Goal: Find specific page/section: Find specific page/section

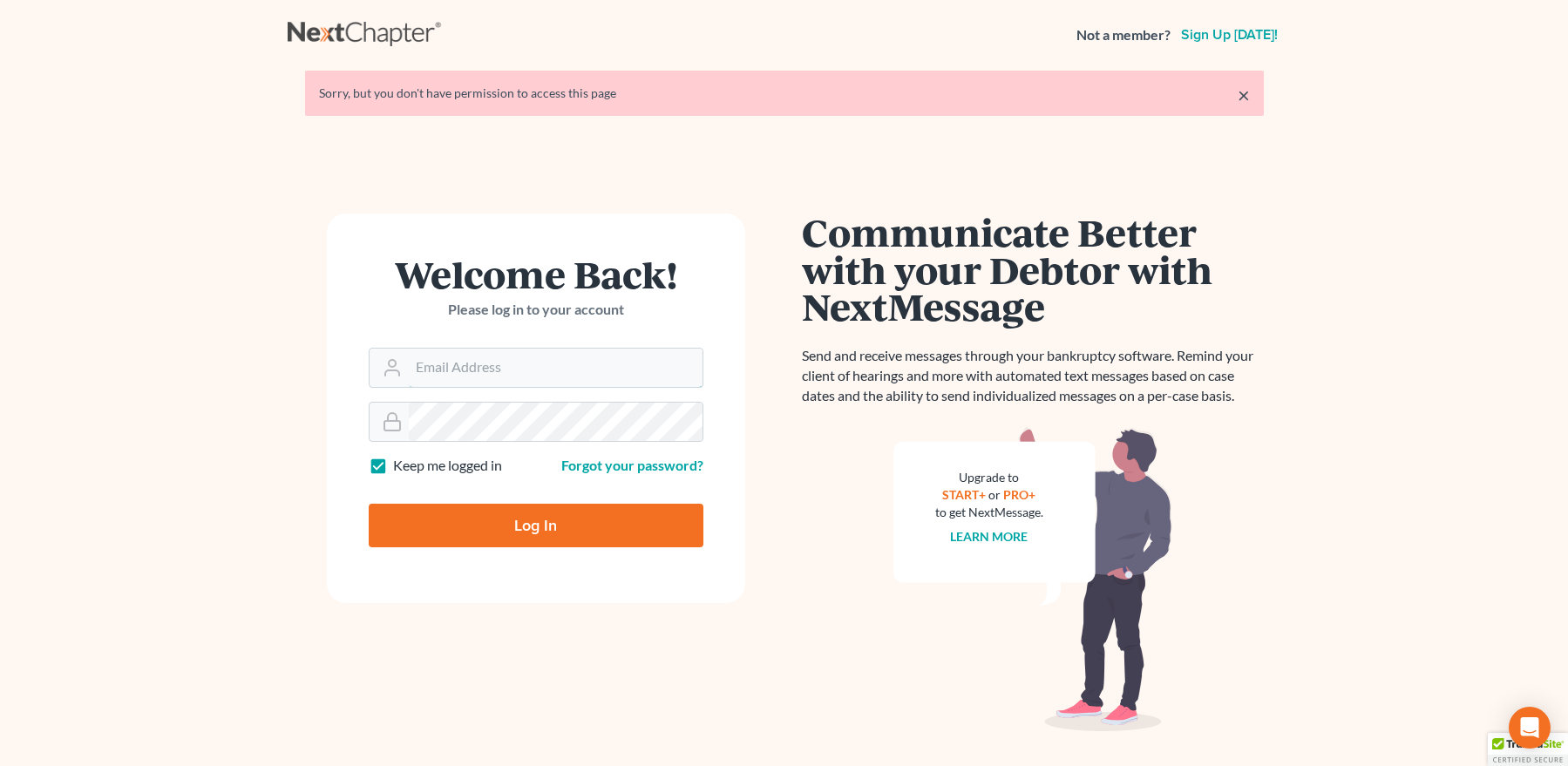
type input "mpaulberkenlaw@gmail.com"
click at [516, 515] on input "Log In" at bounding box center [536, 525] width 335 height 44
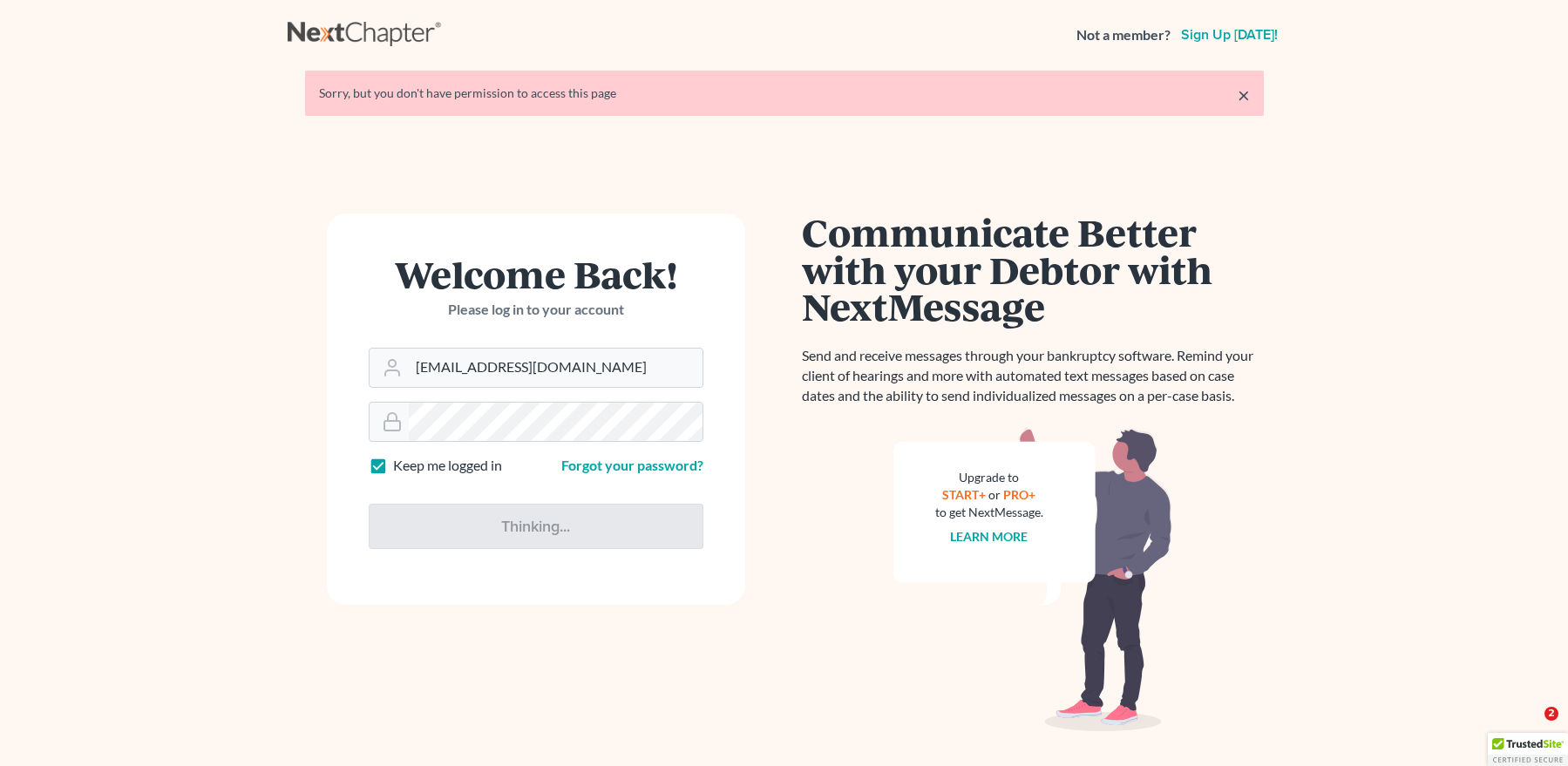
type input "Thinking..."
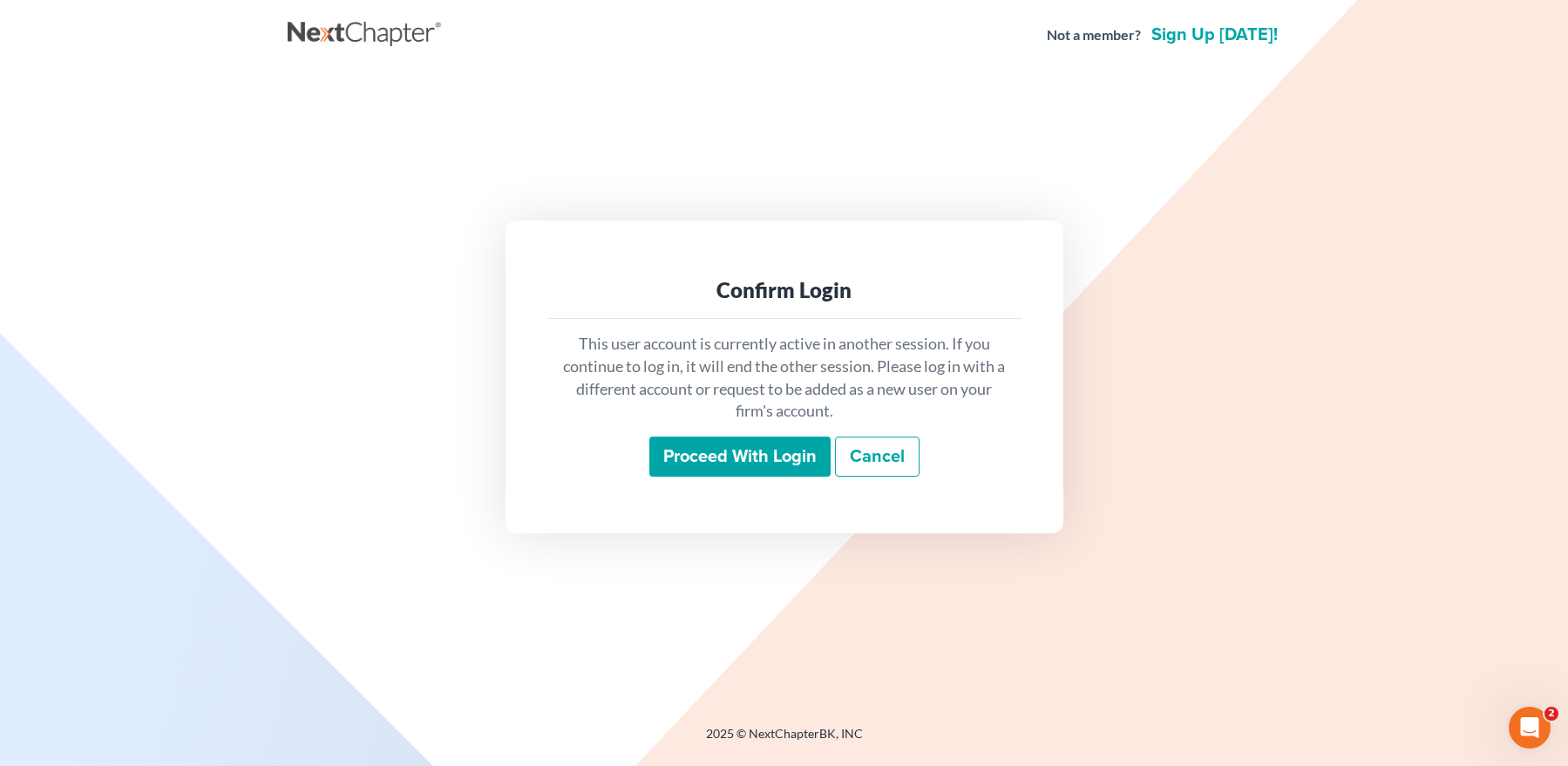
click at [682, 452] on input "Proceed with login" at bounding box center [741, 457] width 181 height 40
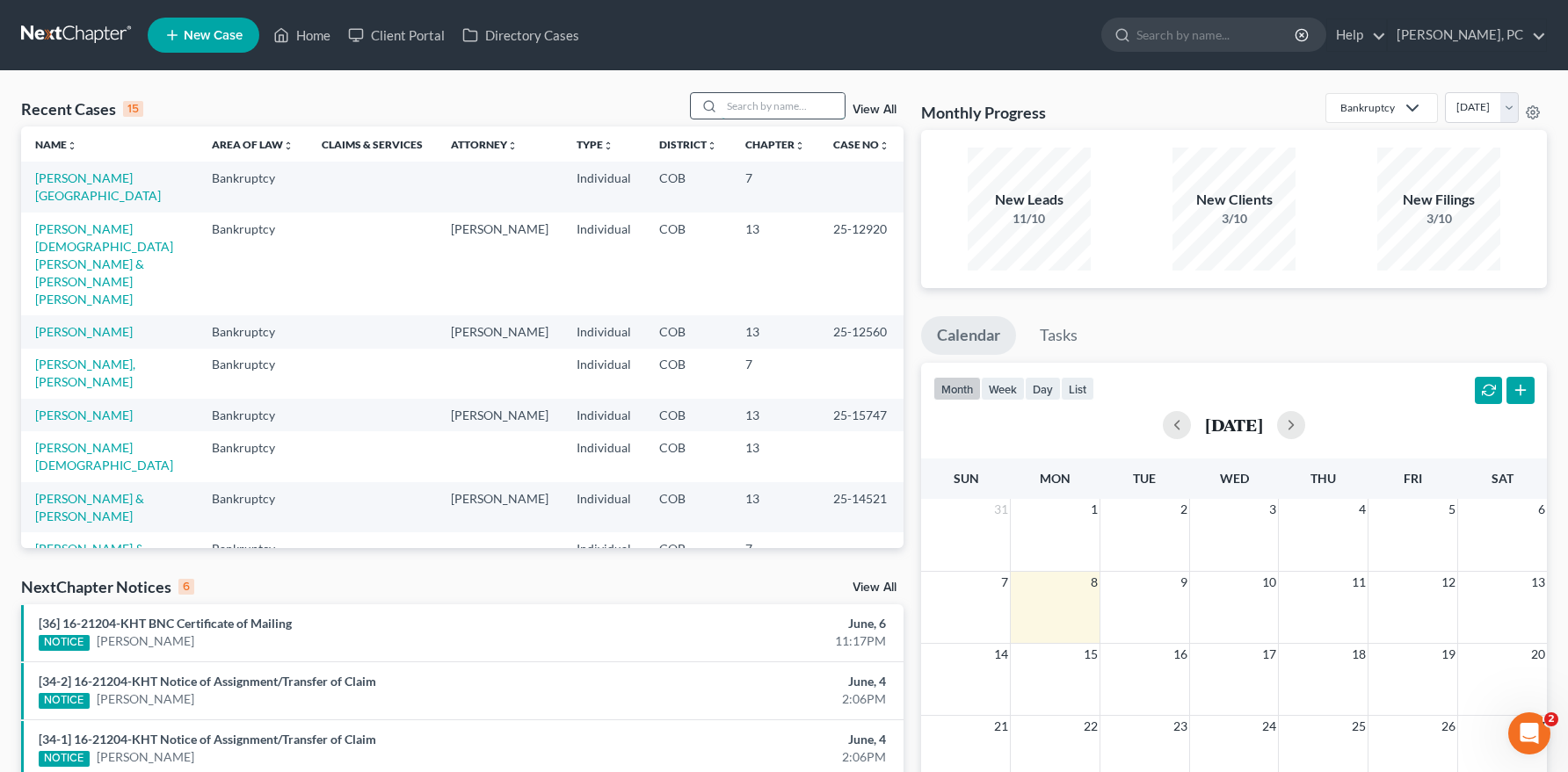
click at [737, 102] on input "search" at bounding box center [782, 106] width 123 height 26
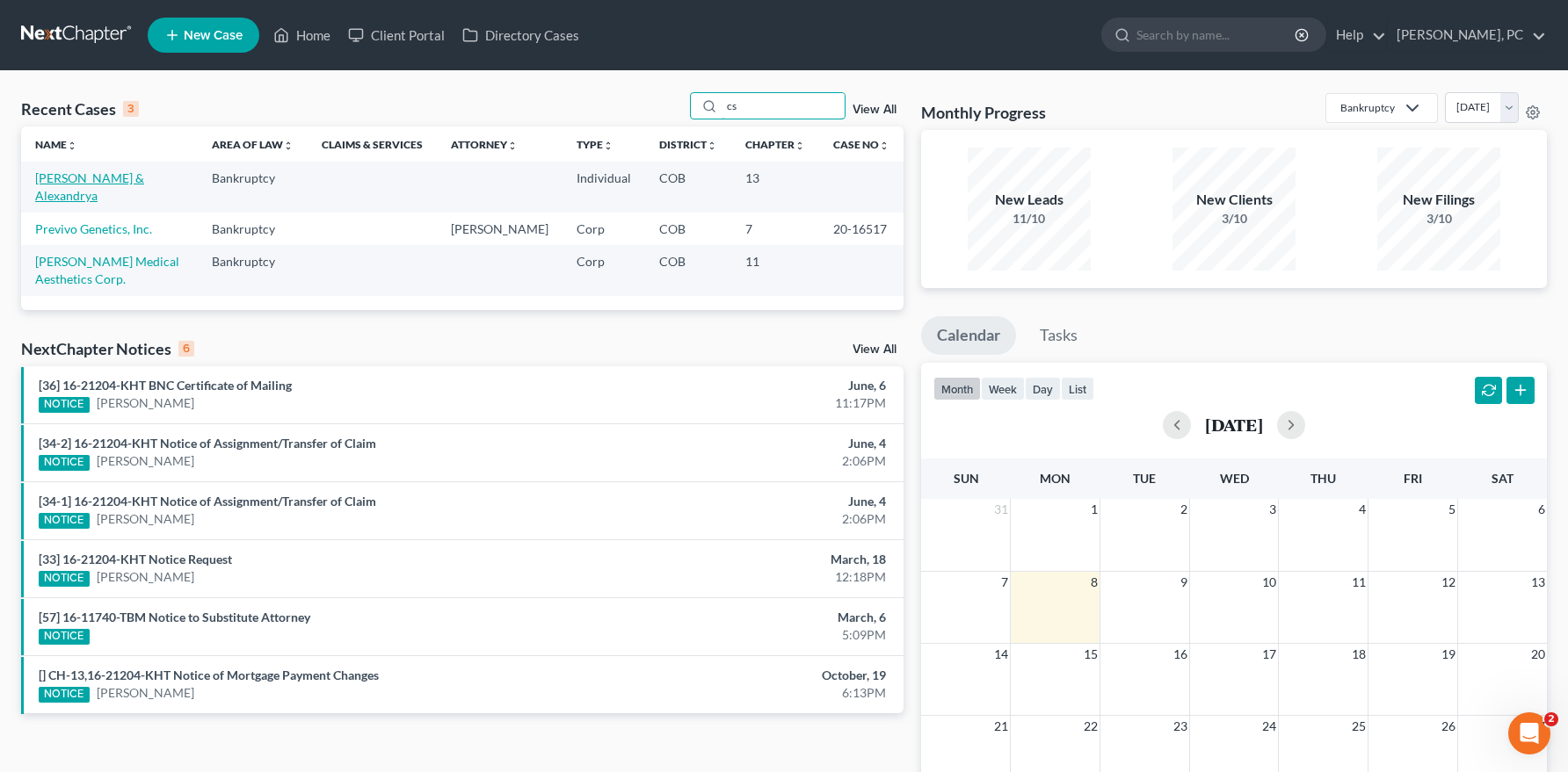
type input "cs"
click at [145, 170] on link "Csapo, Nicholas & Alexandrya" at bounding box center [90, 186] width 109 height 32
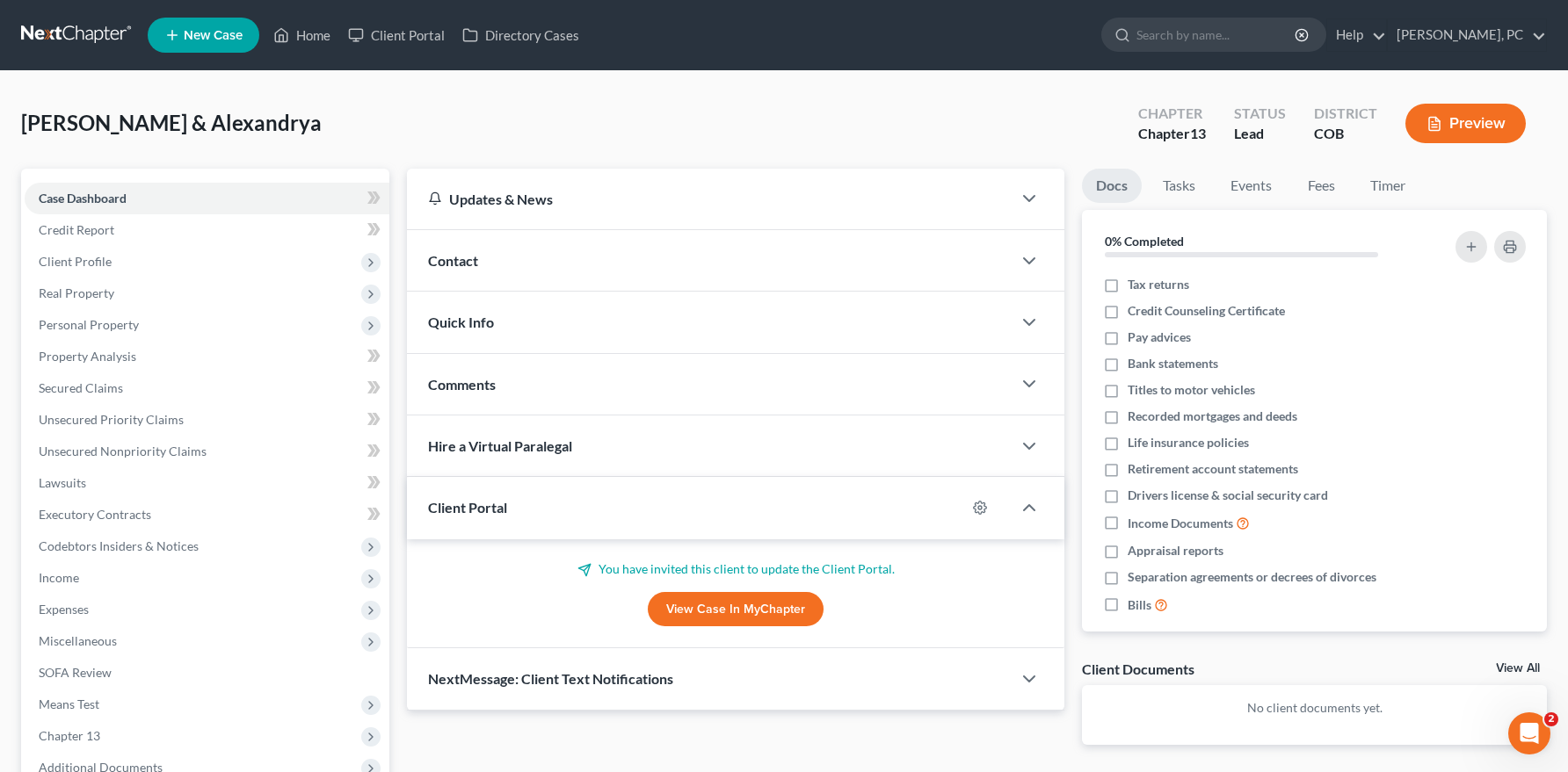
click at [695, 612] on link "View Case in MyChapter" at bounding box center [735, 610] width 176 height 35
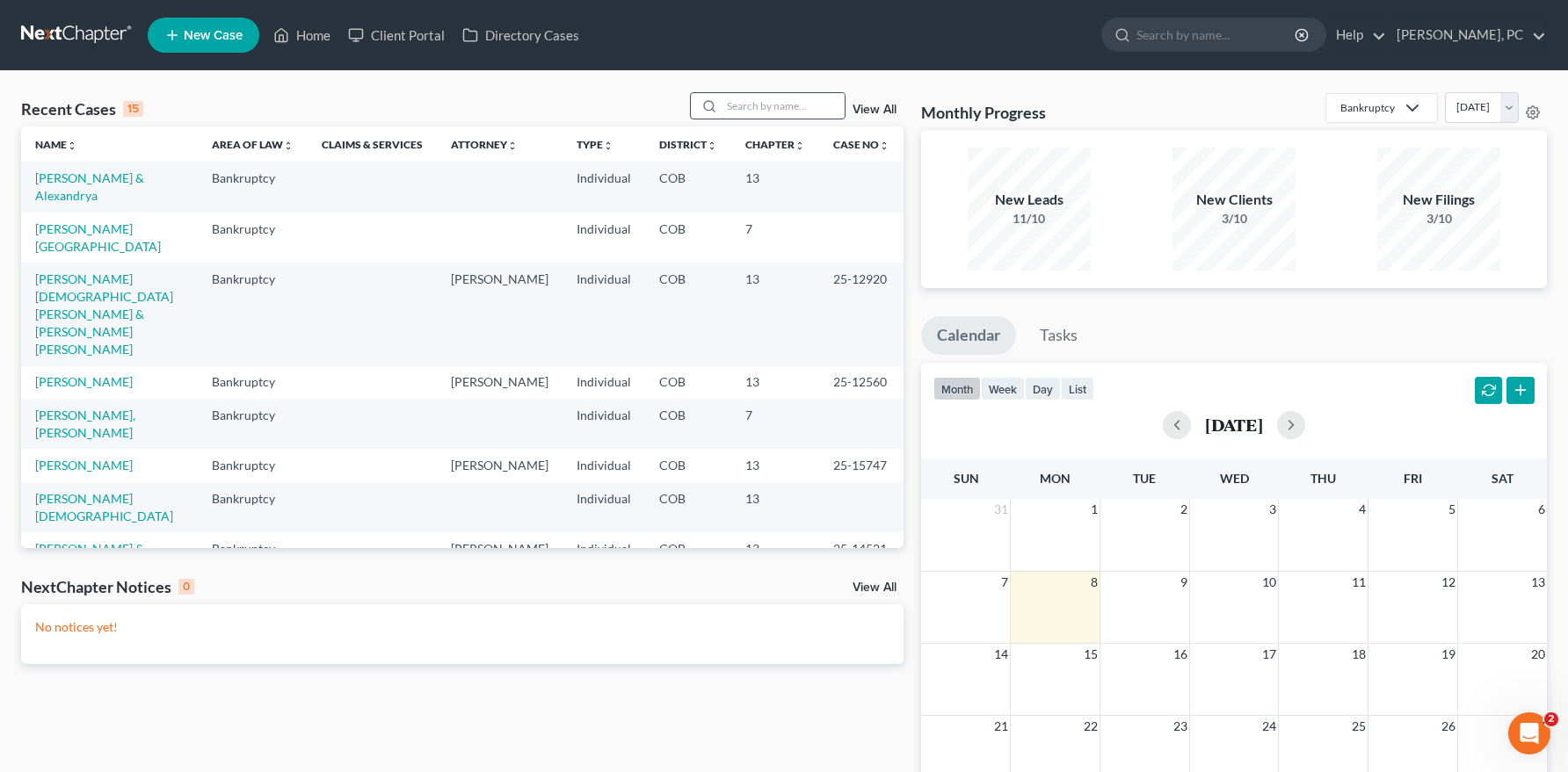
click at [734, 103] on input "search" at bounding box center [782, 106] width 123 height 26
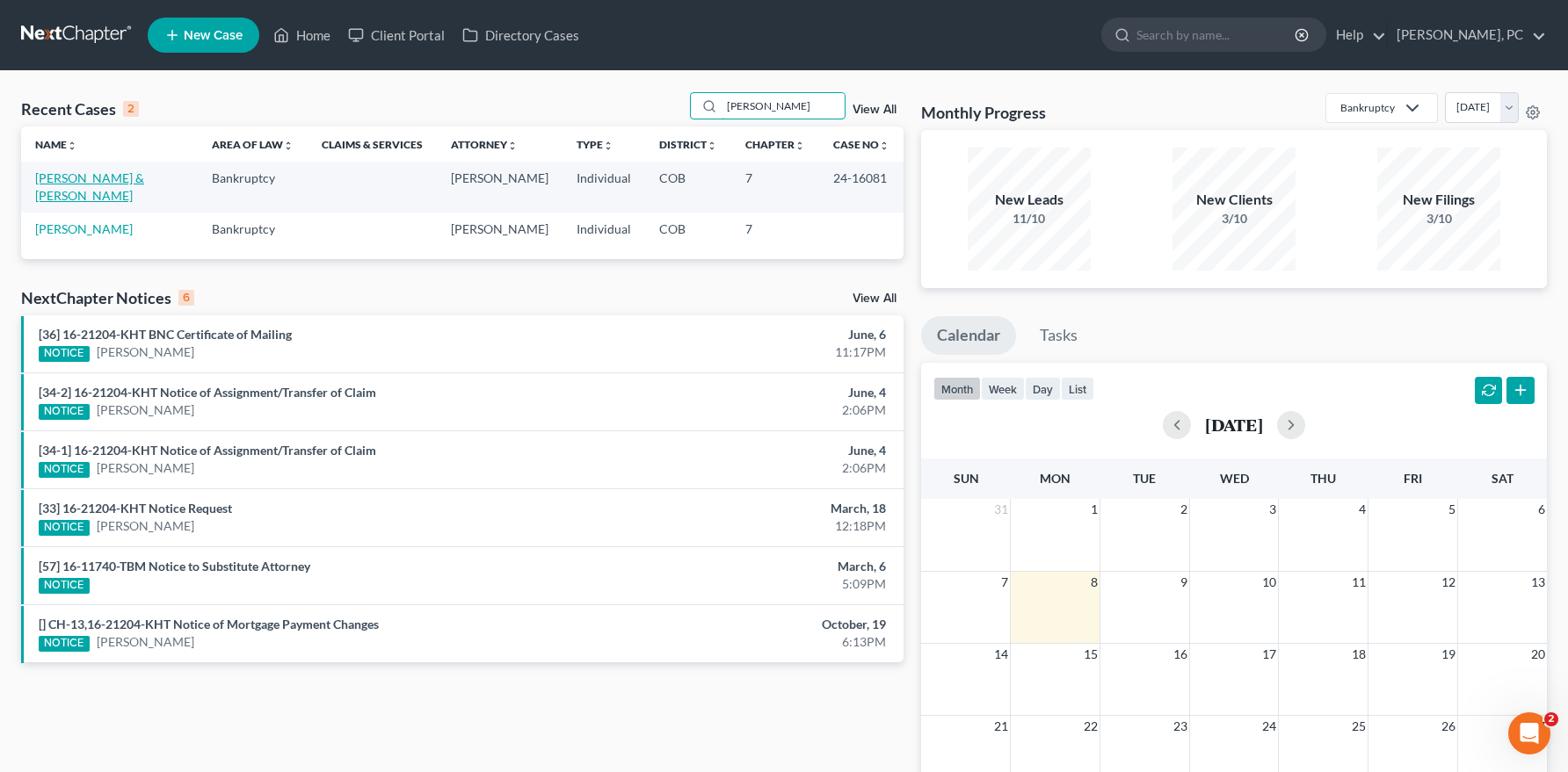
type input "marvin"
click at [133, 182] on link "Stafford, Marvin & Van Pelt, Darcy" at bounding box center [90, 186] width 109 height 32
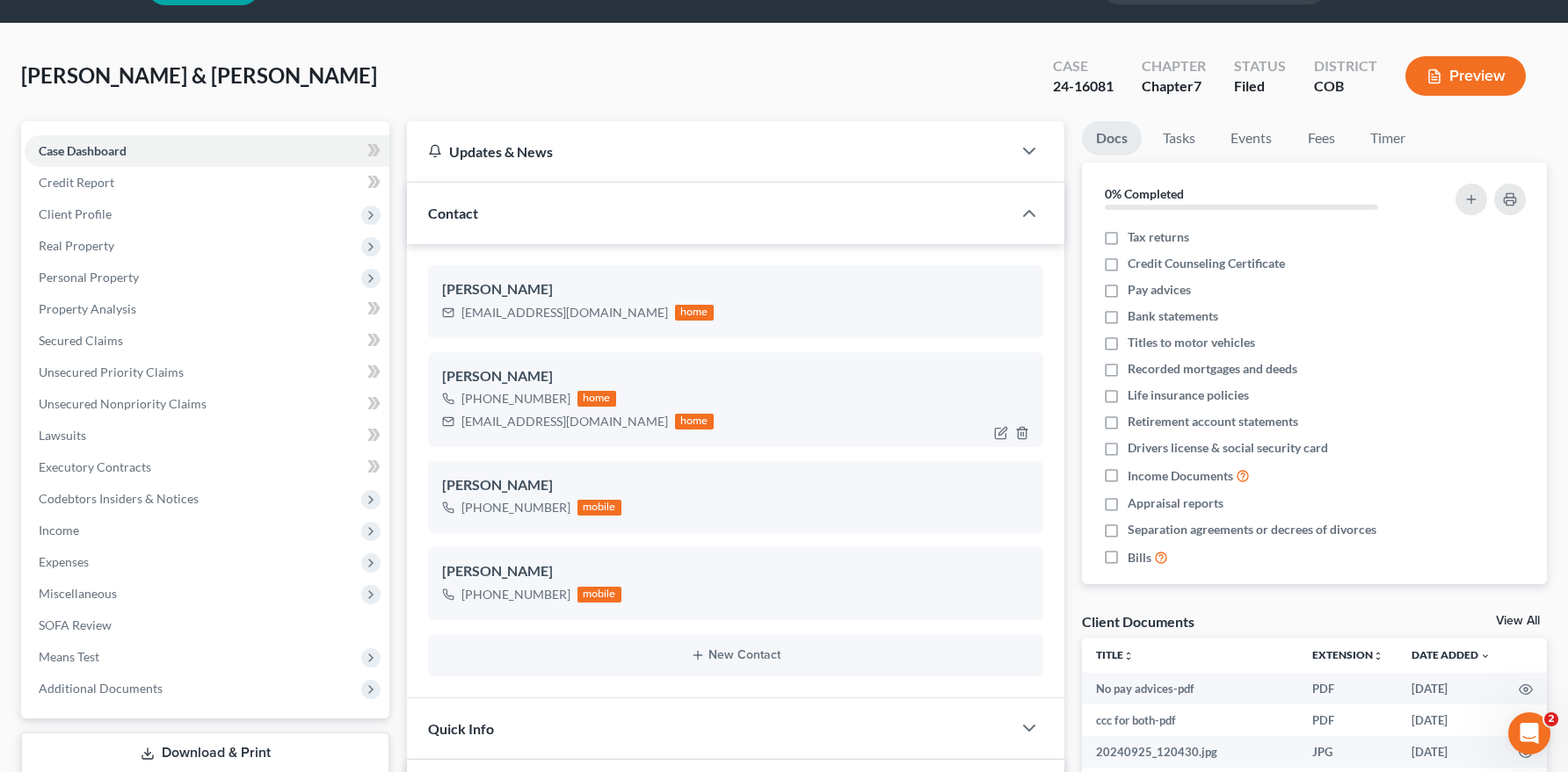
scroll to position [88, 0]
